Goal: Information Seeking & Learning: Understand process/instructions

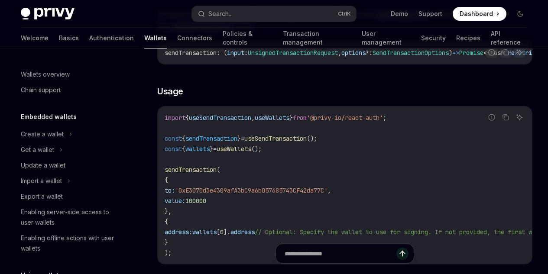
scroll to position [0, 32]
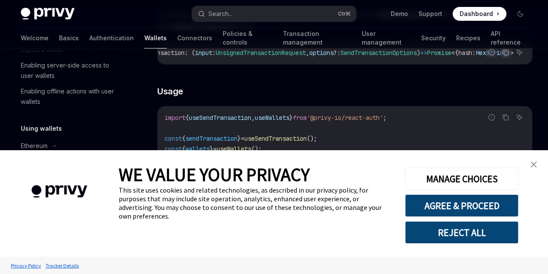
click at [533, 167] on img "close banner" at bounding box center [533, 164] width 6 height 6
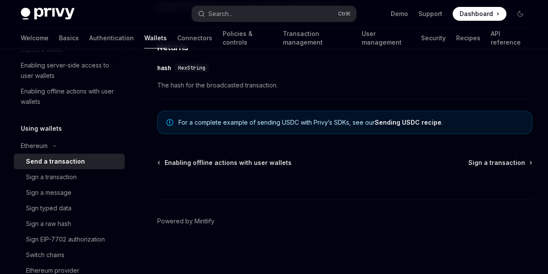
scroll to position [667, 0]
click at [468, 167] on span "Sign a transaction" at bounding box center [496, 162] width 57 height 9
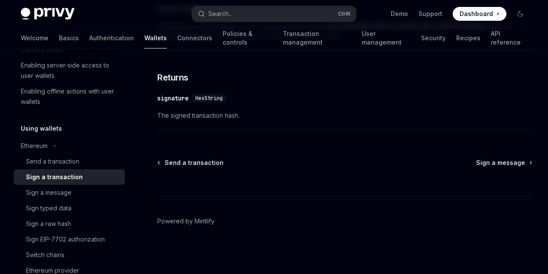
scroll to position [649, 0]
click at [70, 190] on div "Sign a message" at bounding box center [48, 192] width 45 height 10
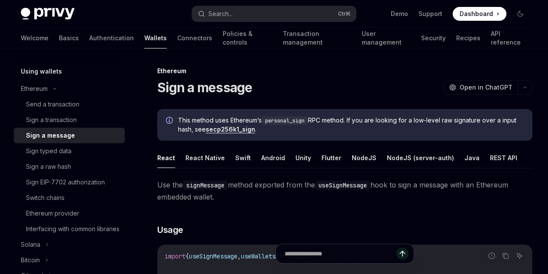
scroll to position [204, 0]
click at [57, 153] on div "Sign typed data" at bounding box center [48, 150] width 45 height 10
type textarea "*"
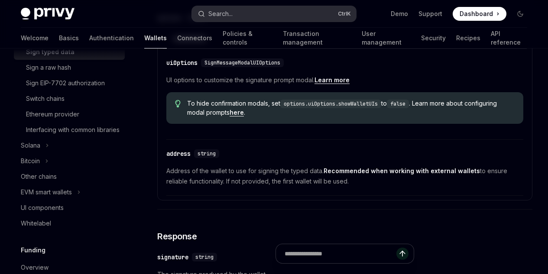
scroll to position [412, 0]
